Goal: Task Accomplishment & Management: Manage account settings

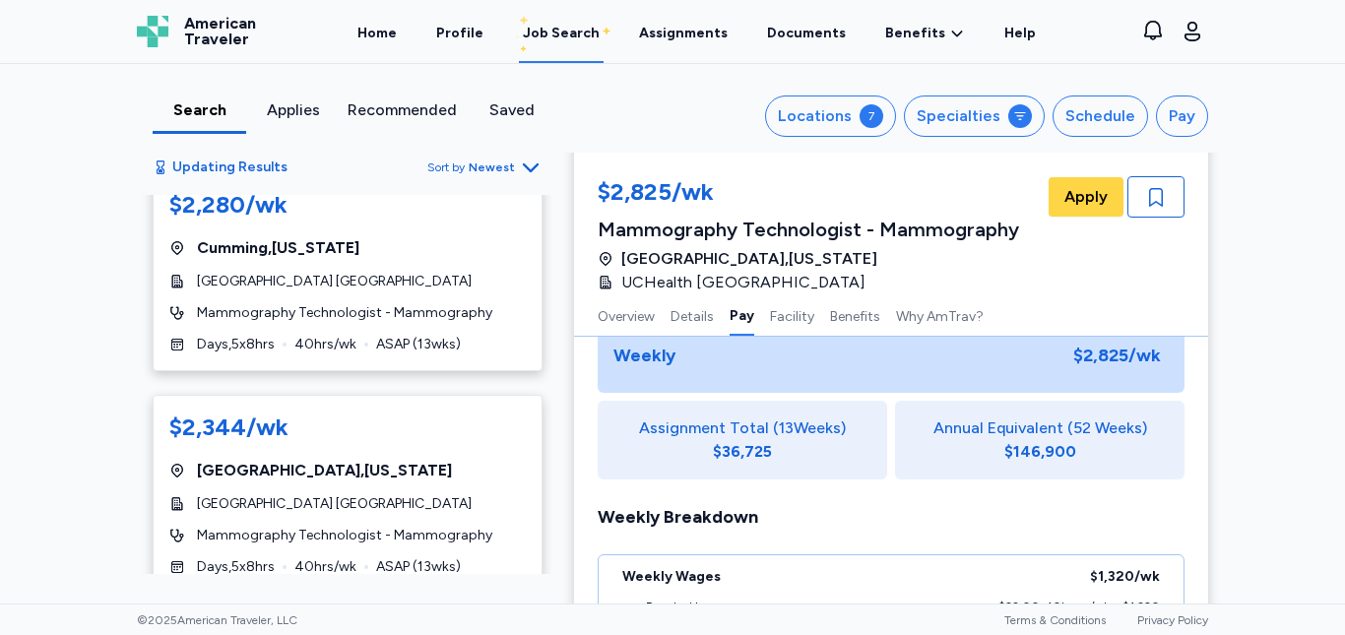
scroll to position [9461, 0]
click at [399, 42] on link "Home" at bounding box center [377, 32] width 47 height 61
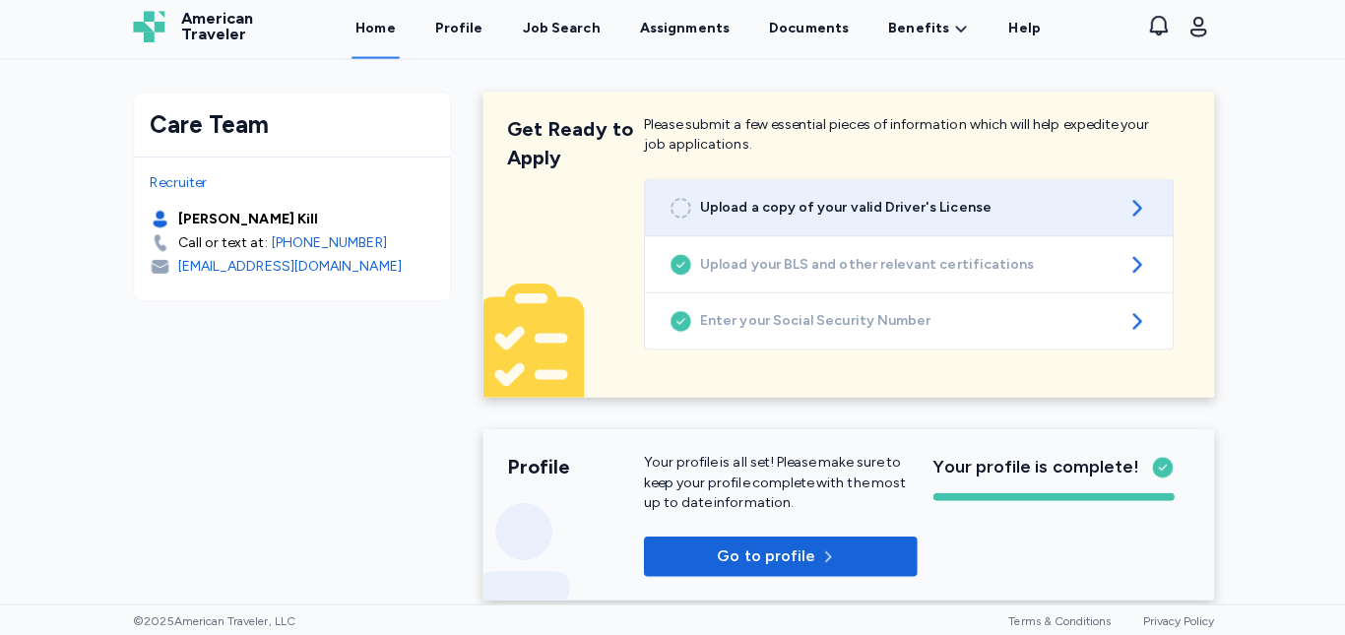
click at [900, 223] on link "Upload a copy of your valid Driver's License" at bounding box center [905, 210] width 523 height 55
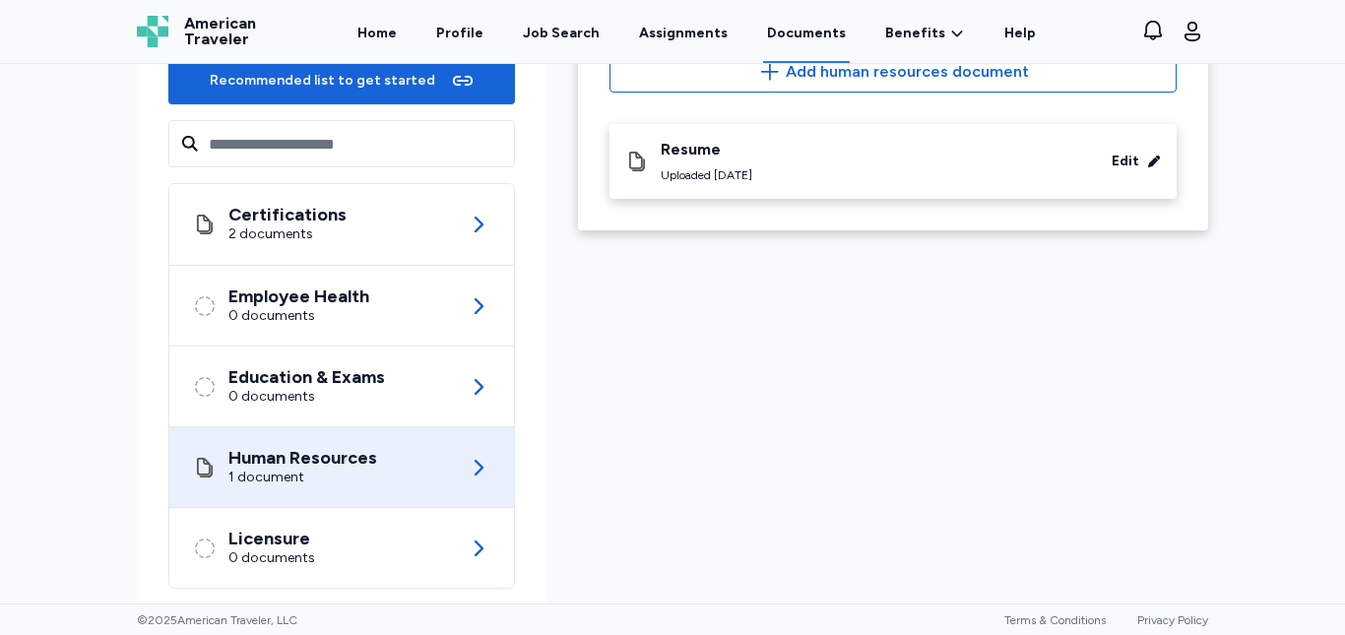
scroll to position [239, 0]
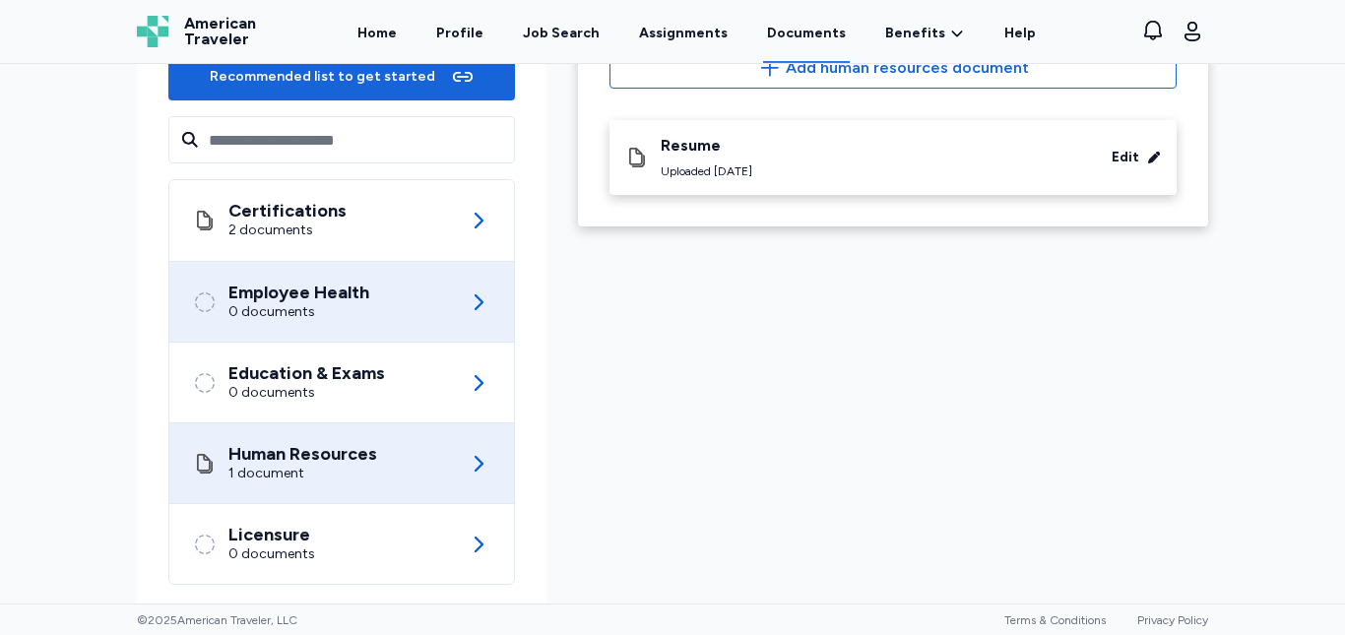
click at [450, 315] on div "Employee Health 0 documents" at bounding box center [341, 302] width 297 height 80
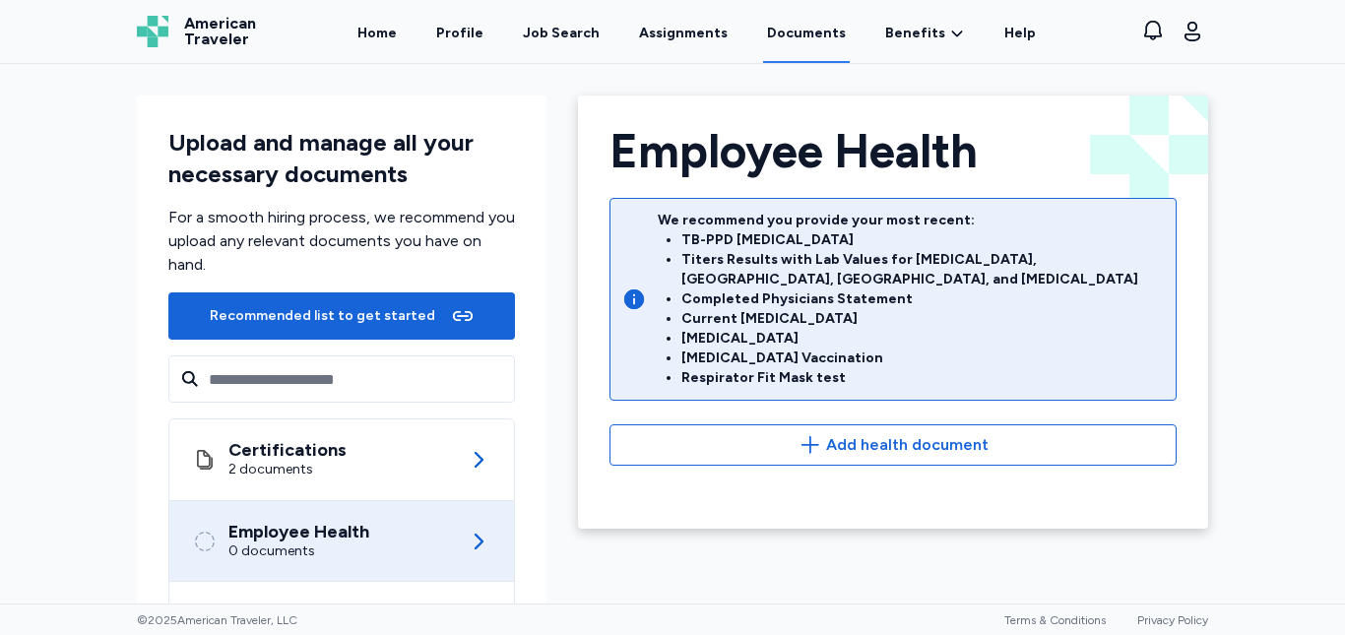
click at [451, 315] on icon "button" at bounding box center [463, 316] width 24 height 24
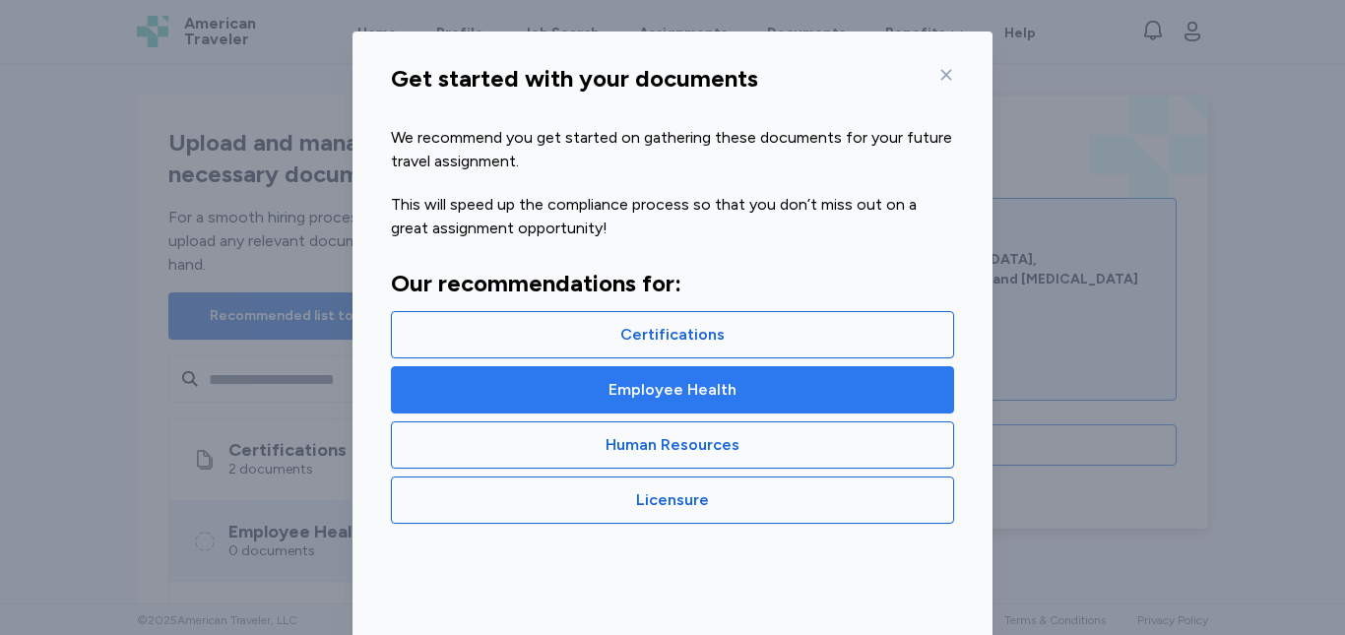
click at [603, 384] on span "Employee Health" at bounding box center [673, 390] width 530 height 24
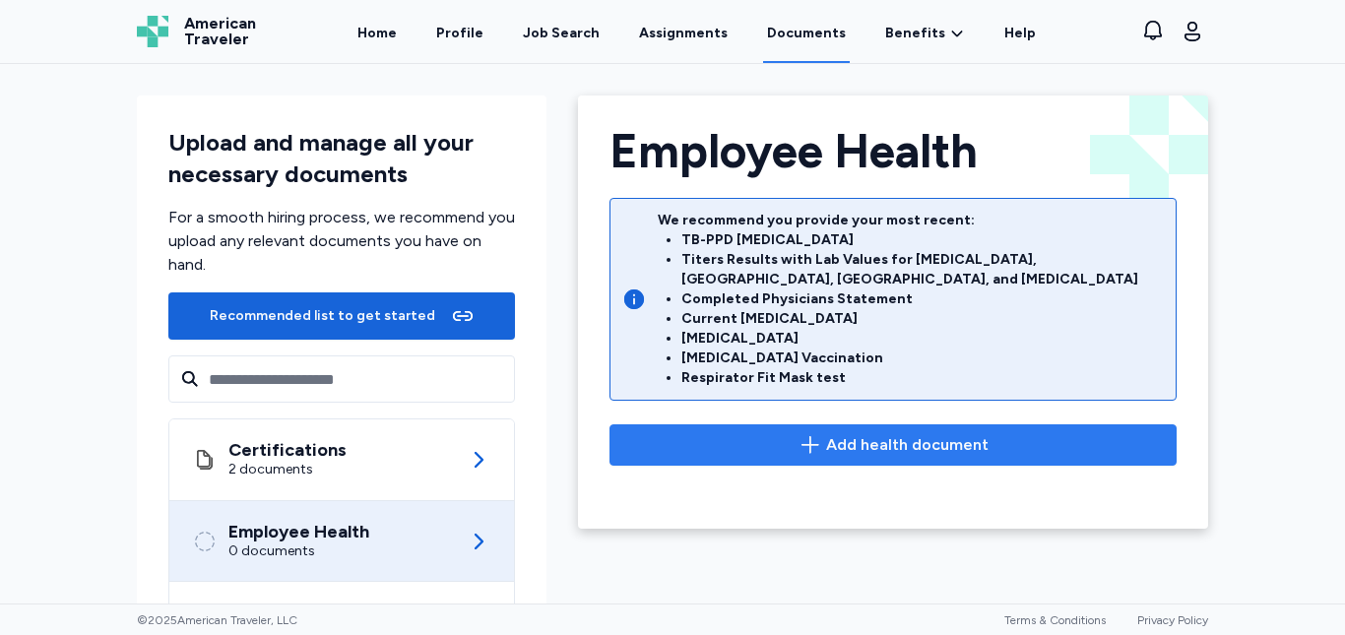
click at [748, 433] on span "Add health document" at bounding box center [893, 445] width 534 height 24
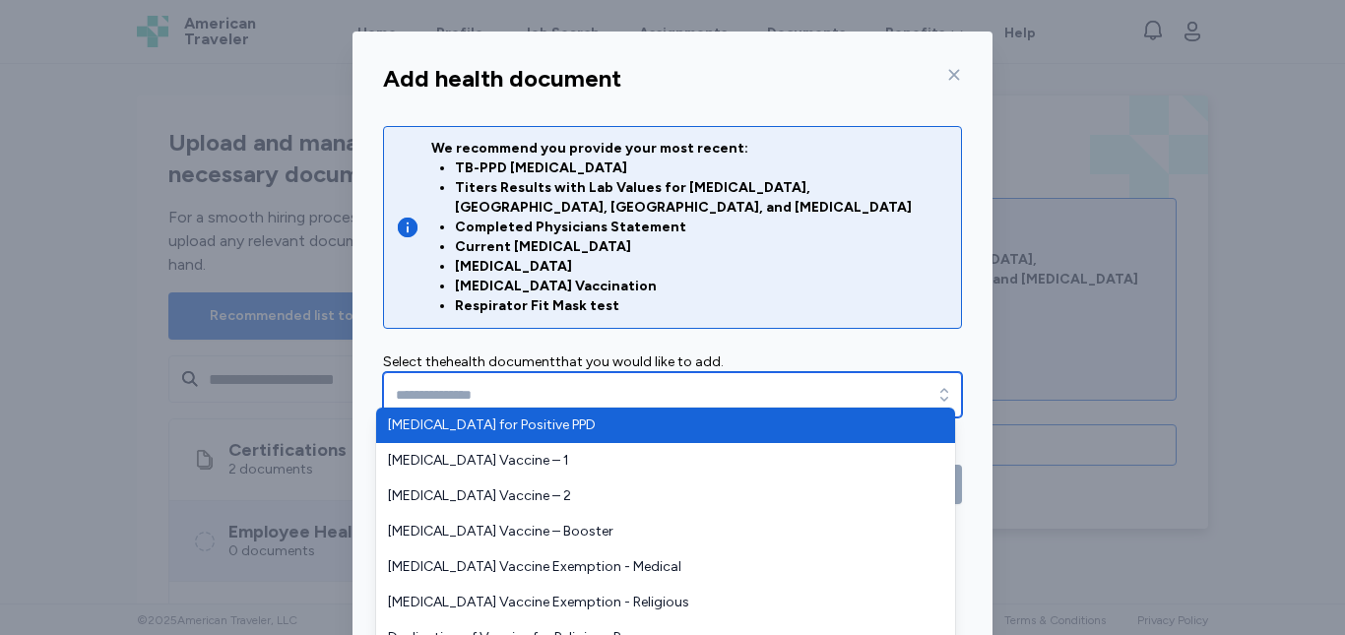
click at [680, 374] on input "text" at bounding box center [672, 394] width 579 height 45
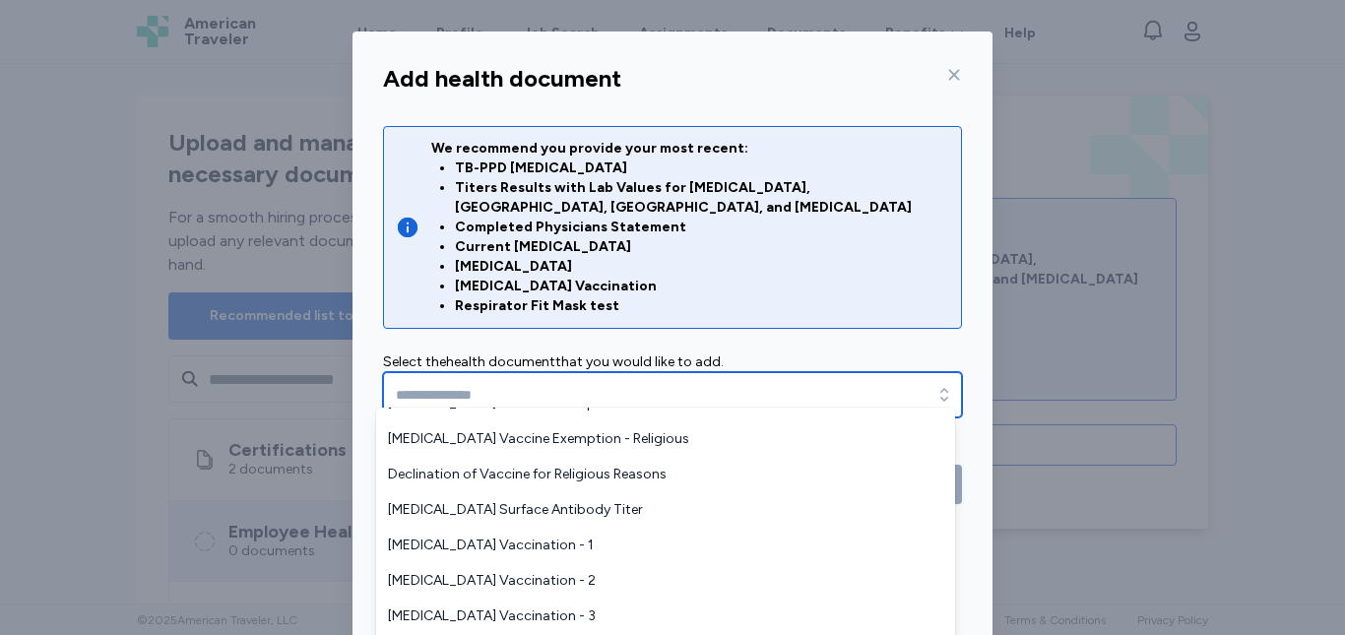
scroll to position [176, 0]
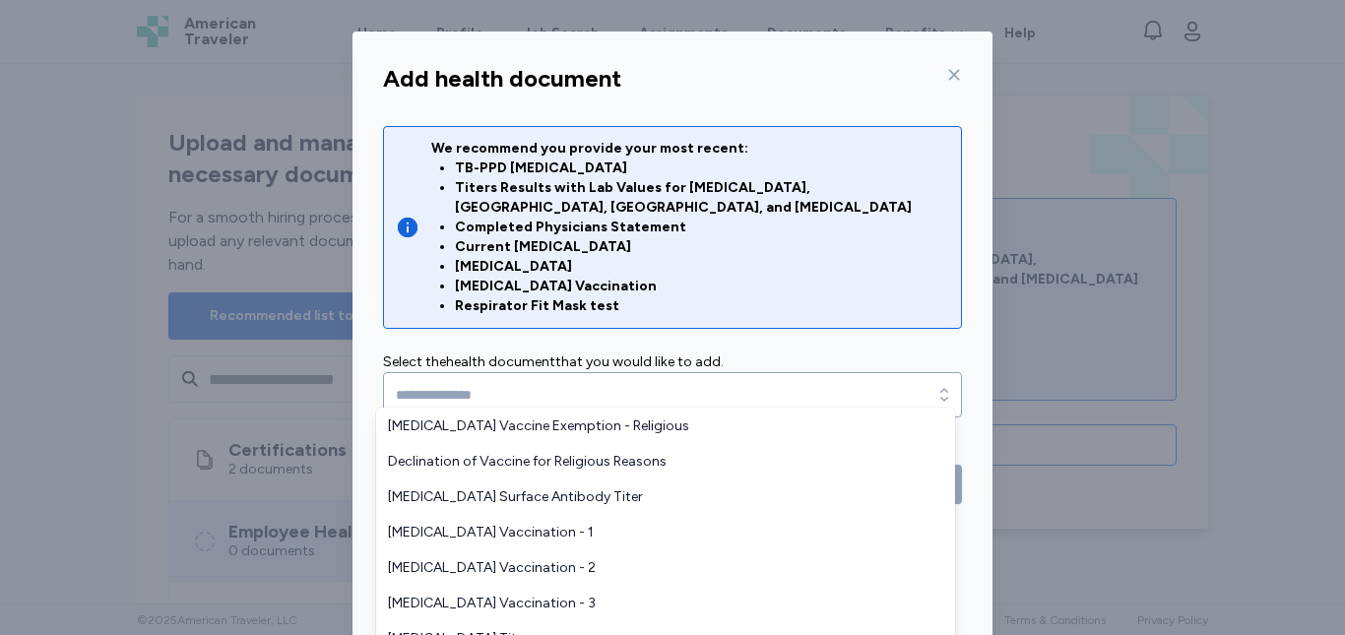
click at [175, 23] on div "Add health document We recommend you provide your most recent: TB-PPD [MEDICAL_…" at bounding box center [672, 376] width 1345 height 753
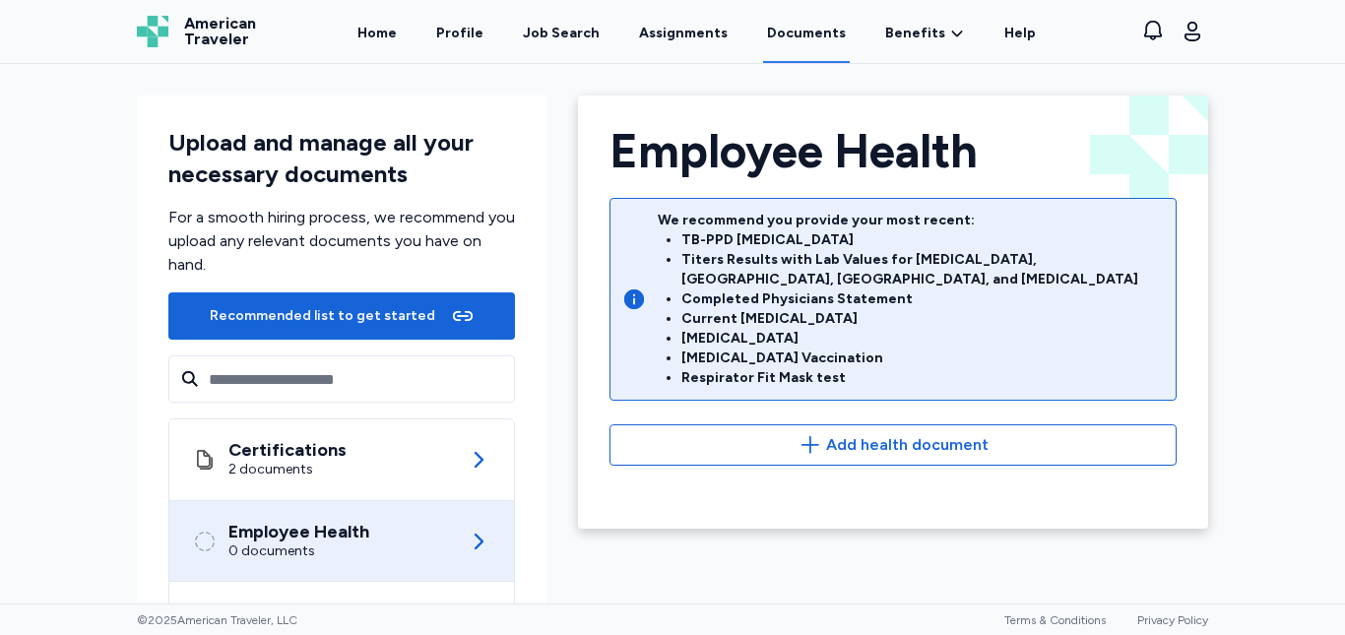
scroll to position [0, 0]
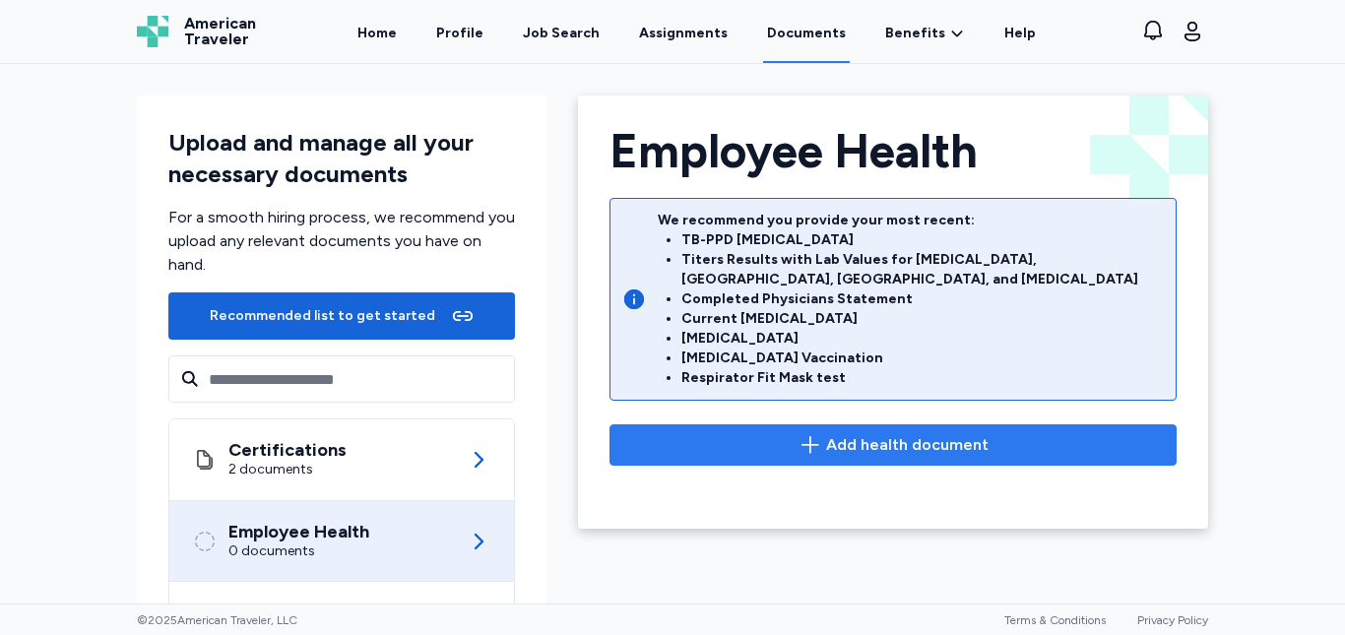
click at [1066, 433] on span "Add health document" at bounding box center [893, 445] width 534 height 24
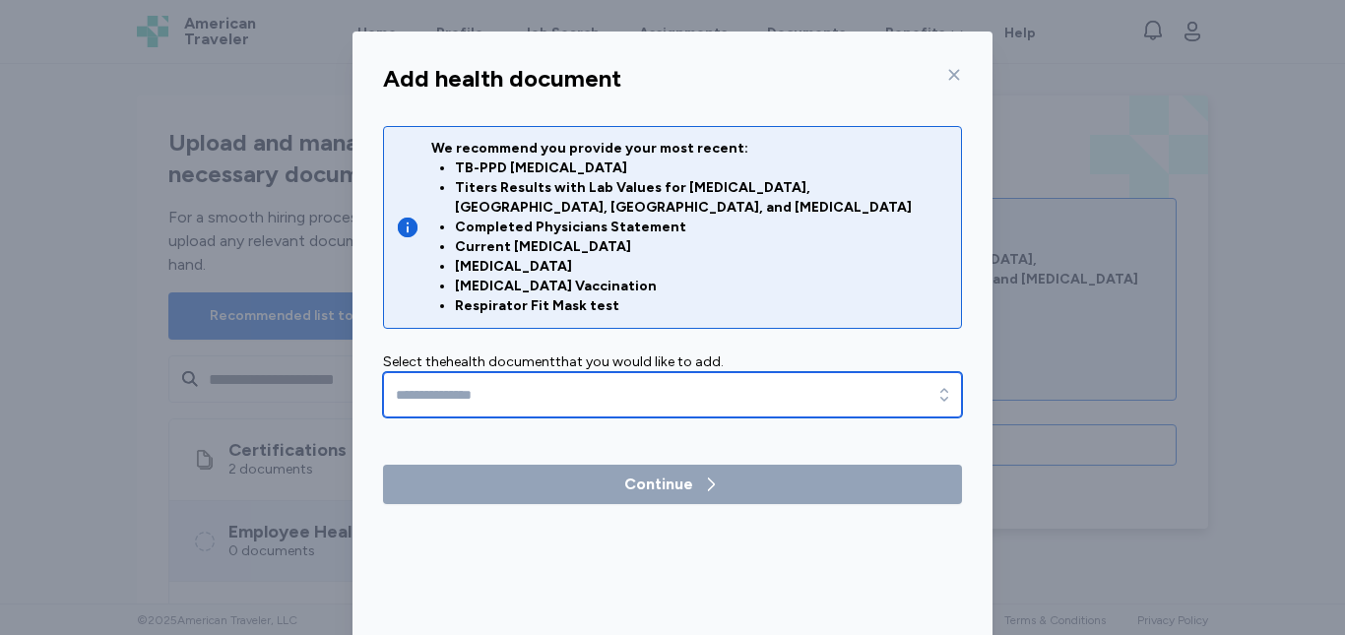
click at [723, 376] on input "text" at bounding box center [672, 394] width 579 height 45
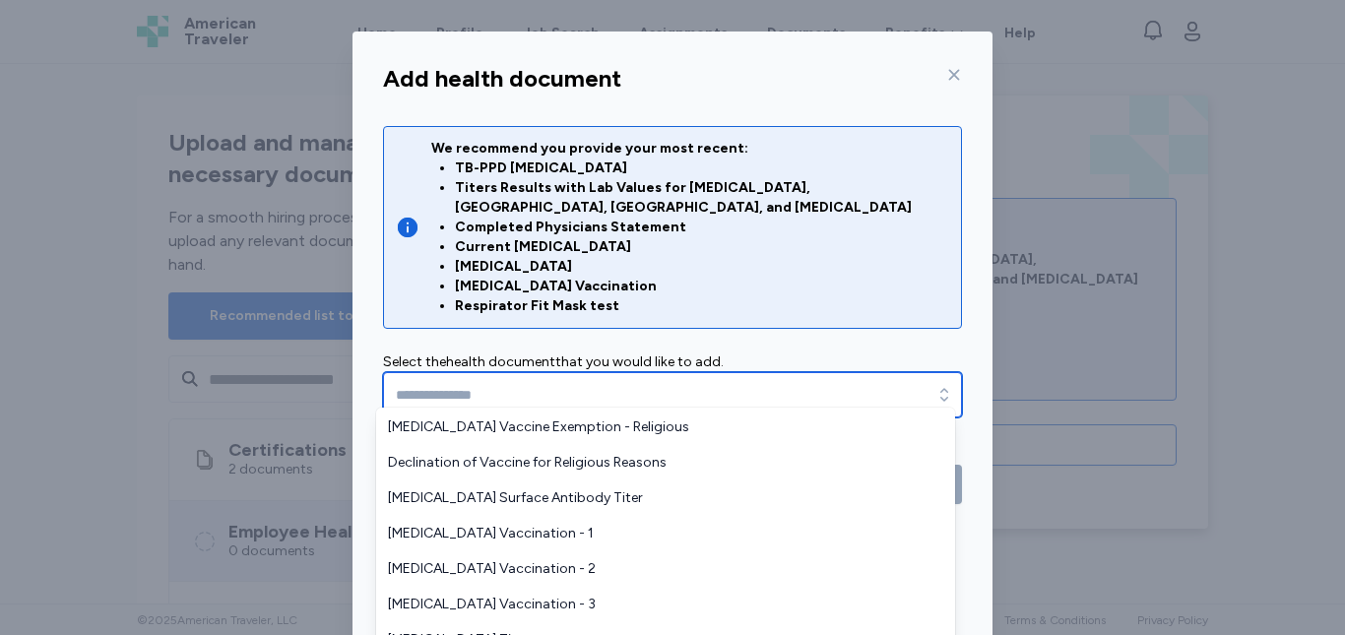
scroll to position [179, 0]
